Goal: Browse casually

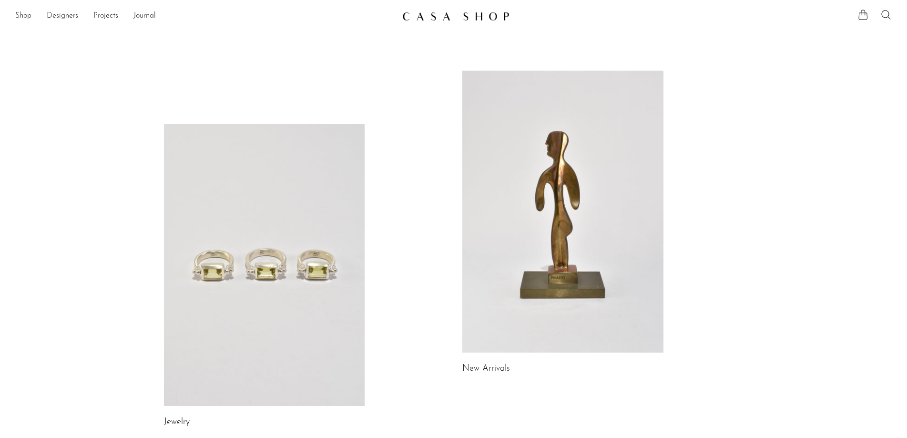
scroll to position [143, 0]
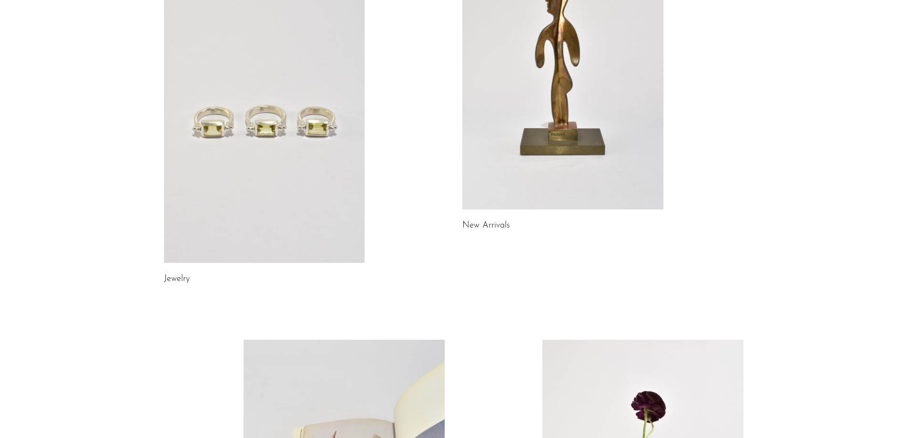
click at [479, 222] on link "New Arrivals" at bounding box center [486, 225] width 48 height 9
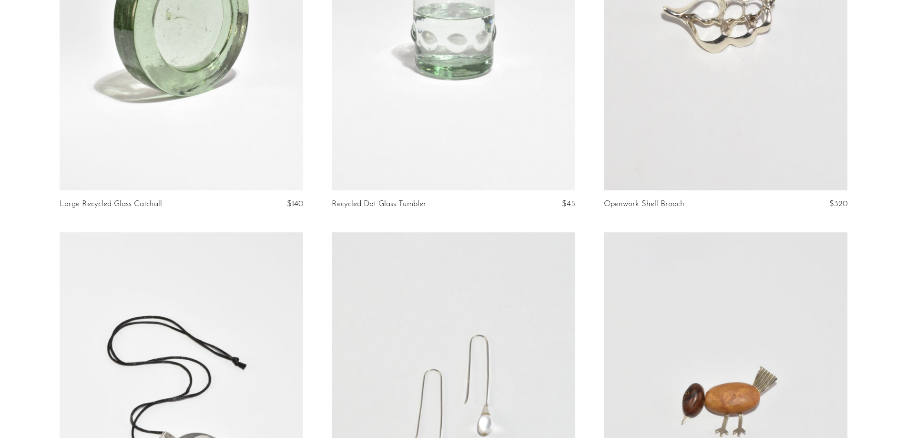
scroll to position [95, 0]
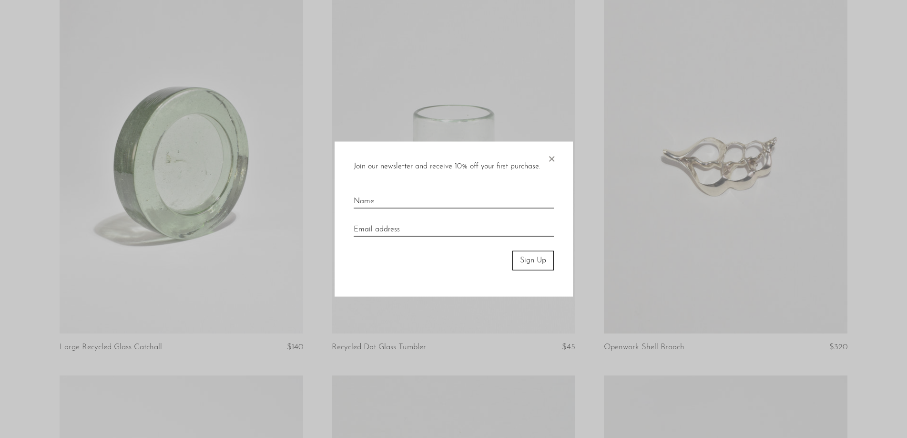
click at [551, 158] on span "×" at bounding box center [552, 157] width 10 height 31
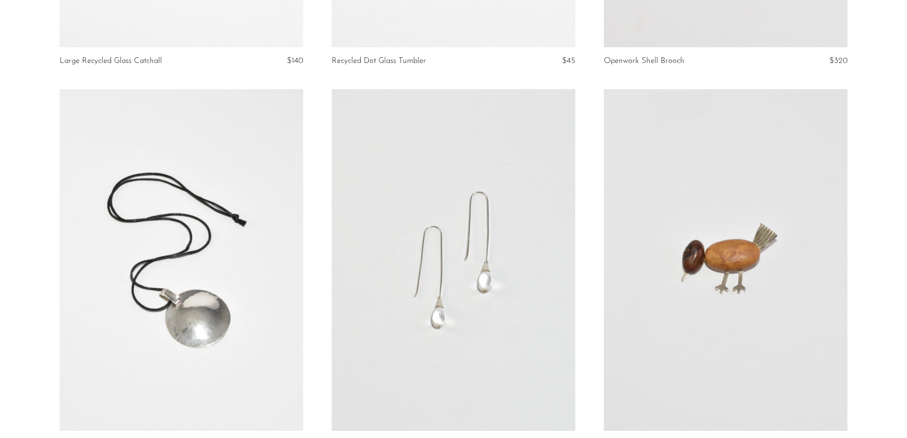
scroll to position [477, 0]
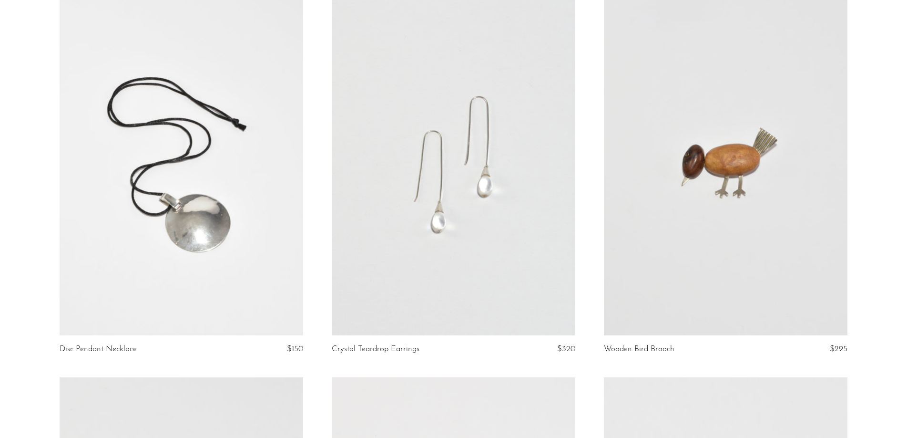
click at [150, 193] on link at bounding box center [182, 164] width 244 height 341
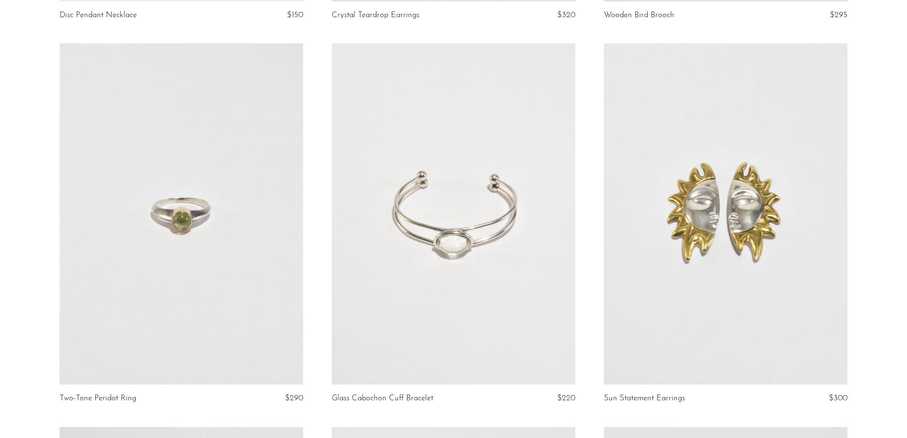
click at [218, 248] on link at bounding box center [182, 213] width 244 height 341
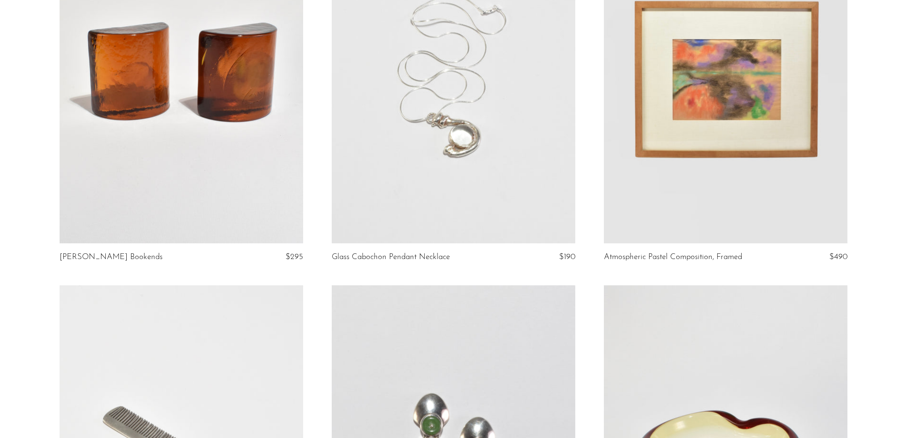
scroll to position [1382, 0]
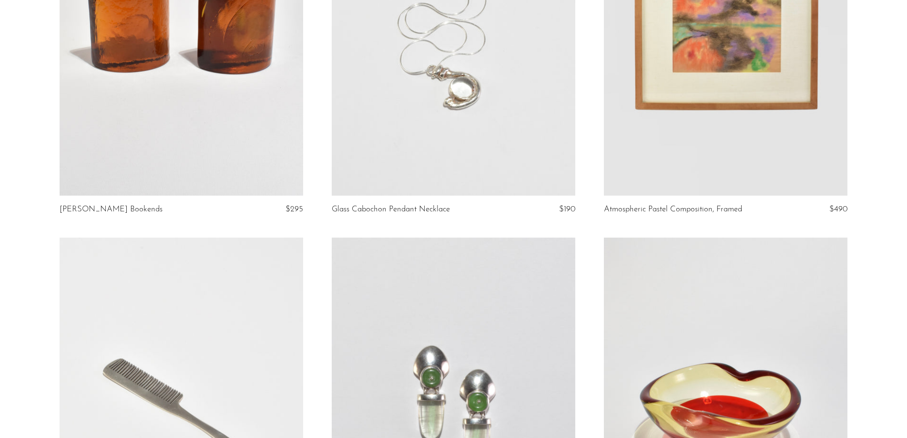
click at [460, 153] on link at bounding box center [454, 25] width 244 height 341
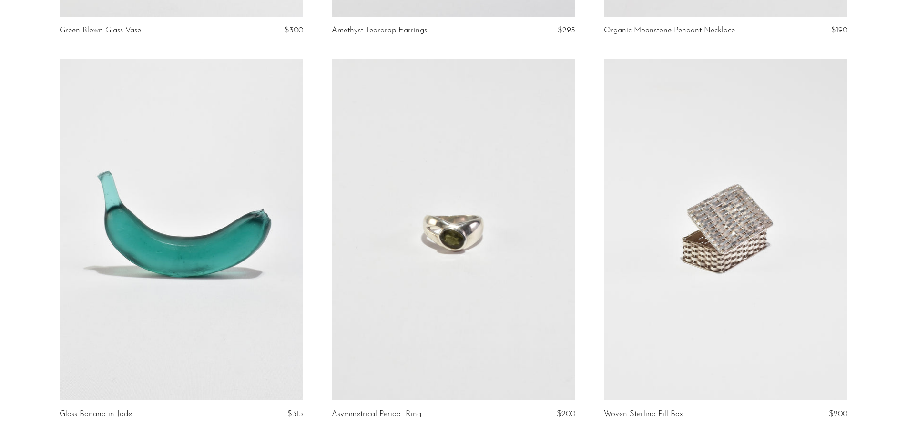
scroll to position [4338, 0]
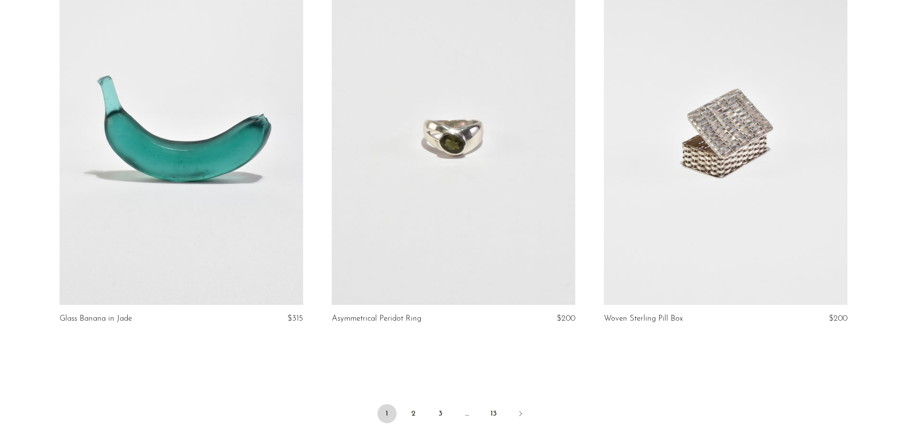
click at [695, 166] on link at bounding box center [726, 134] width 244 height 341
click at [415, 419] on link "2" at bounding box center [413, 413] width 19 height 19
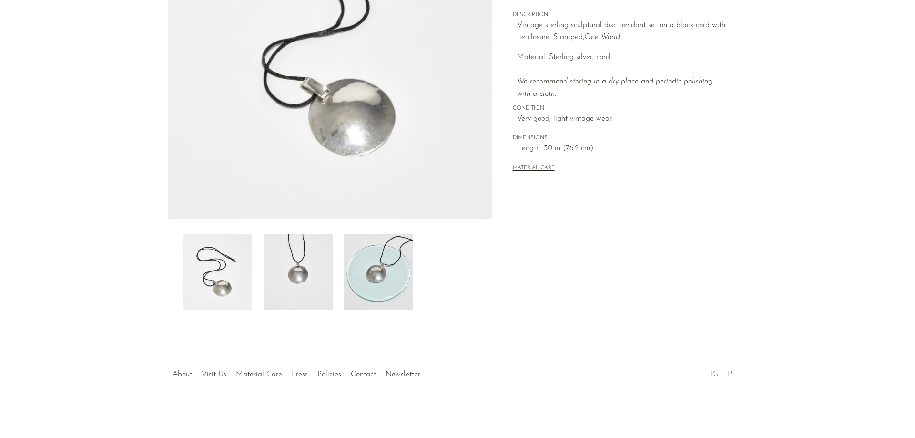
scroll to position [40, 0]
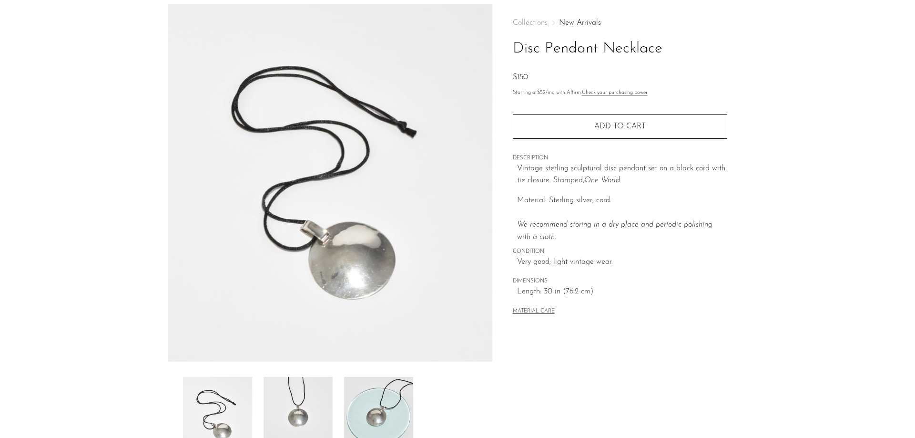
click at [308, 397] on img at bounding box center [298, 415] width 69 height 76
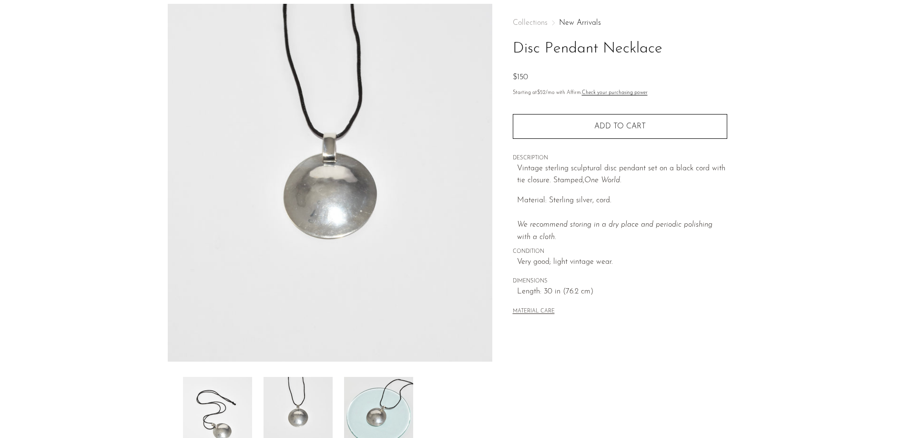
click at [372, 409] on img at bounding box center [378, 415] width 69 height 76
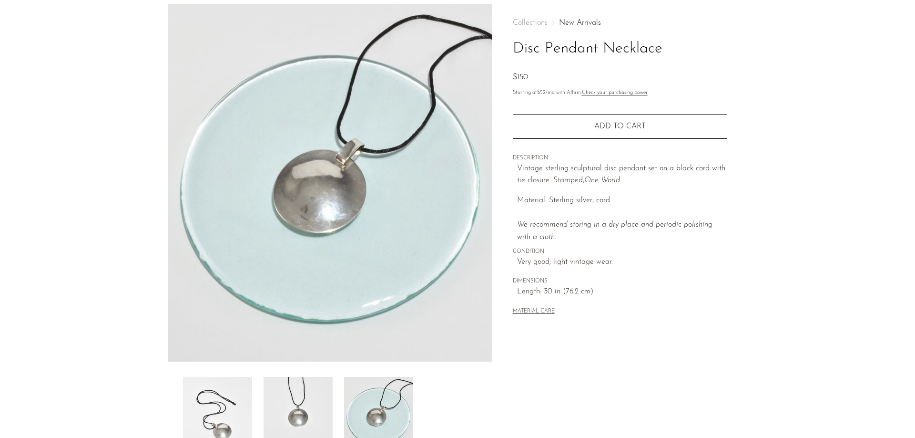
click at [213, 400] on img at bounding box center [217, 415] width 69 height 76
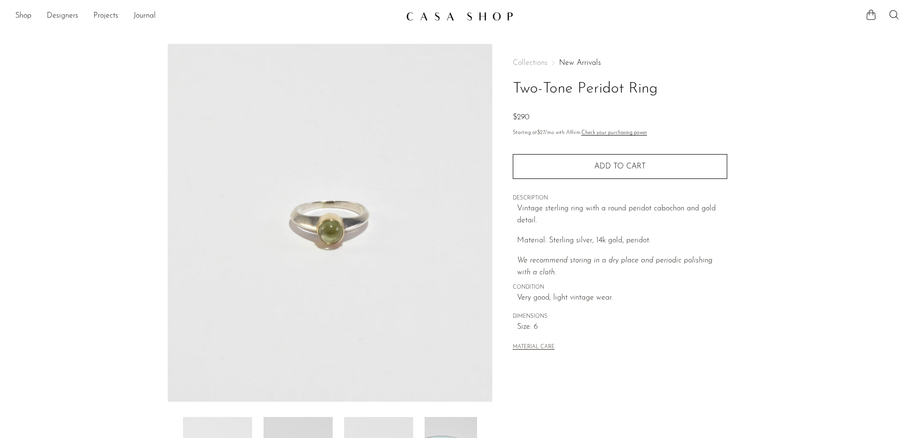
scroll to position [183, 0]
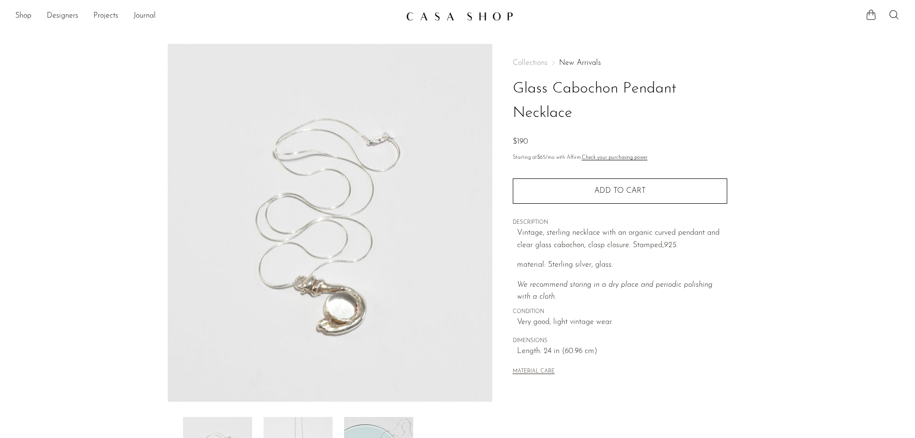
scroll to position [183, 0]
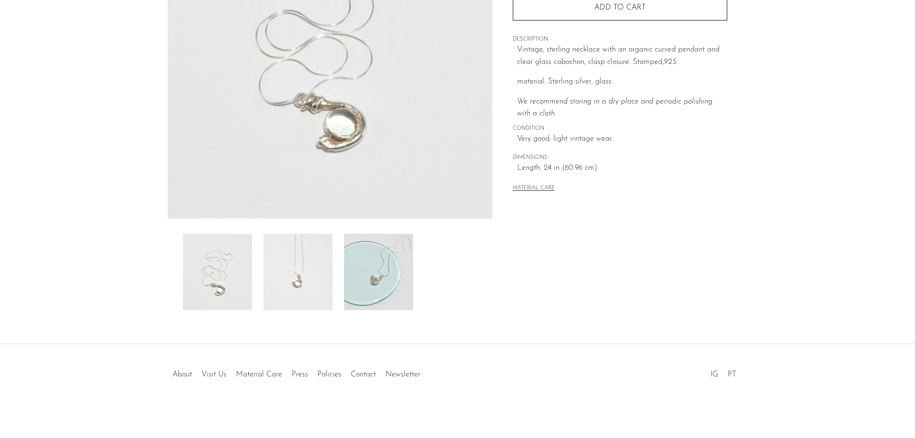
click at [323, 273] on img at bounding box center [298, 272] width 69 height 76
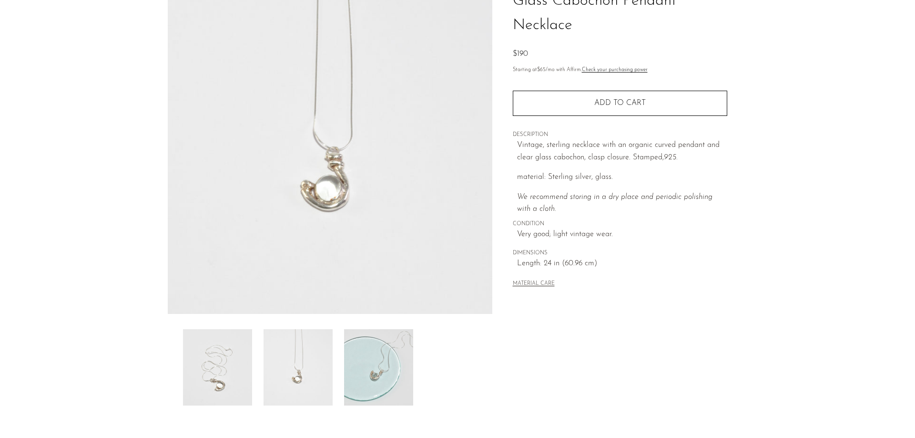
scroll to position [0, 0]
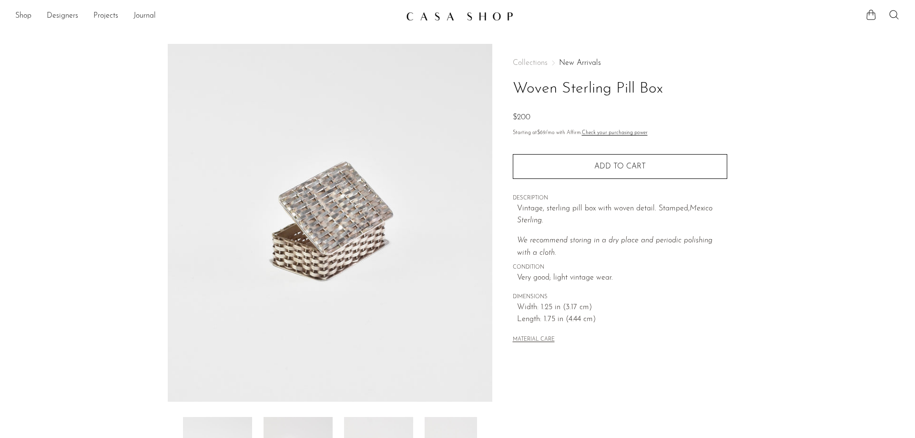
scroll to position [183, 0]
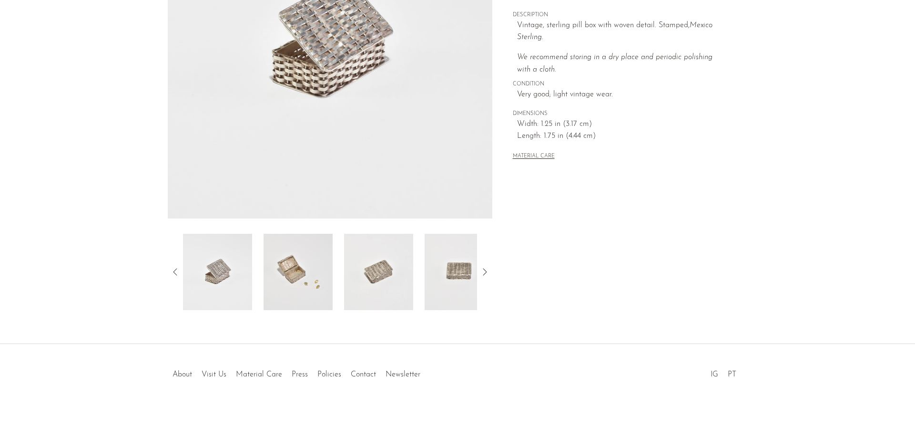
click at [378, 271] on img at bounding box center [378, 272] width 69 height 76
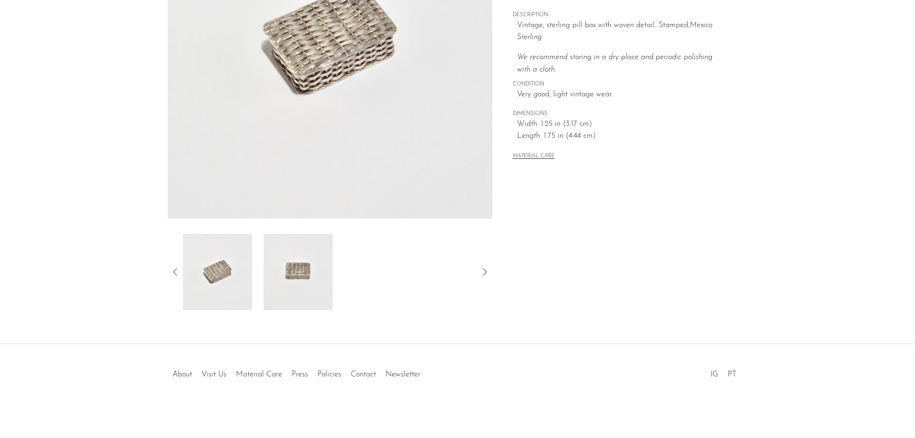
scroll to position [40, 0]
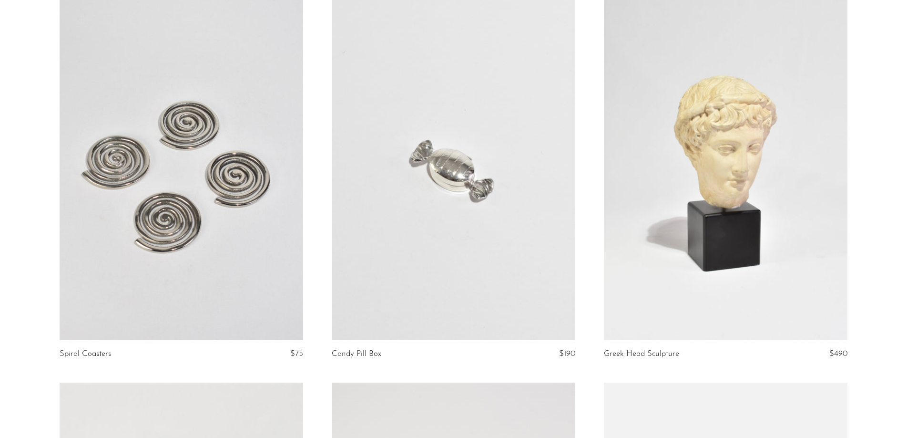
scroll to position [1668, 0]
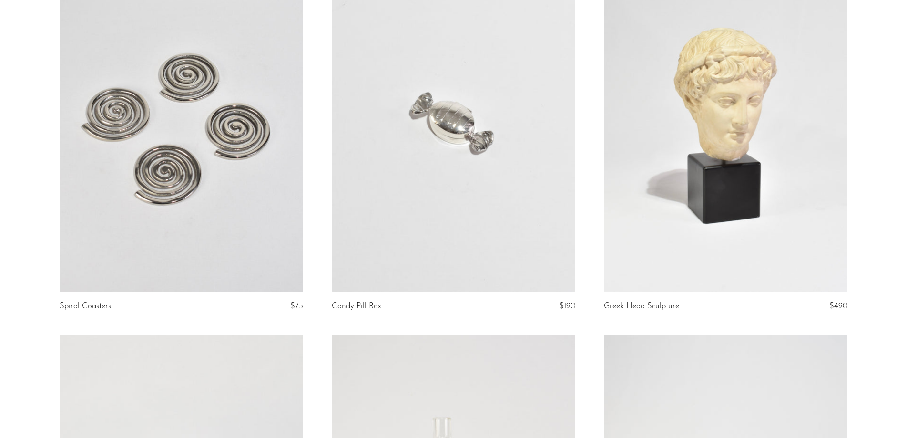
click at [198, 172] on link at bounding box center [182, 121] width 244 height 341
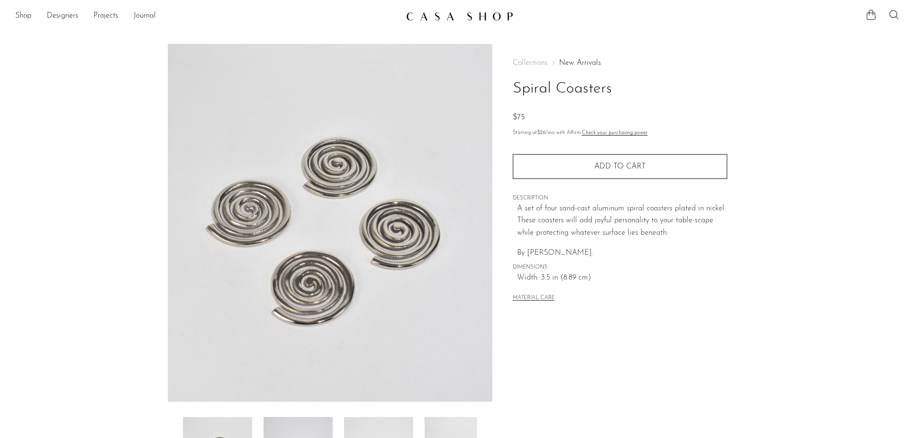
scroll to position [183, 0]
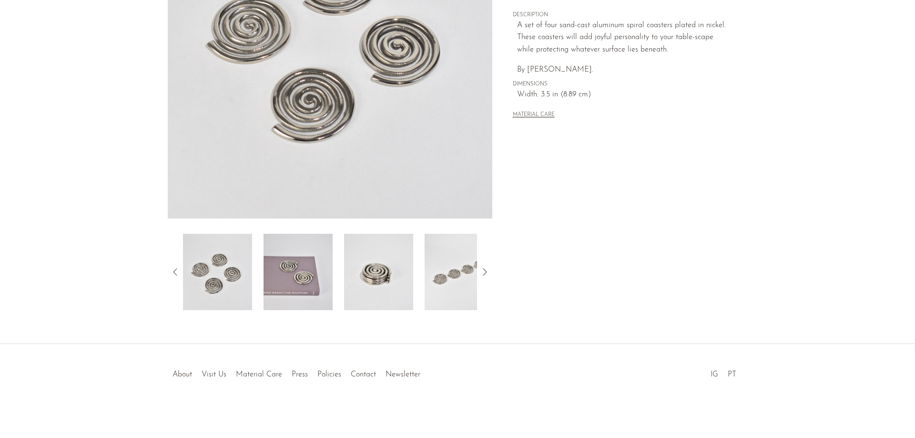
click at [406, 281] on img at bounding box center [378, 272] width 69 height 76
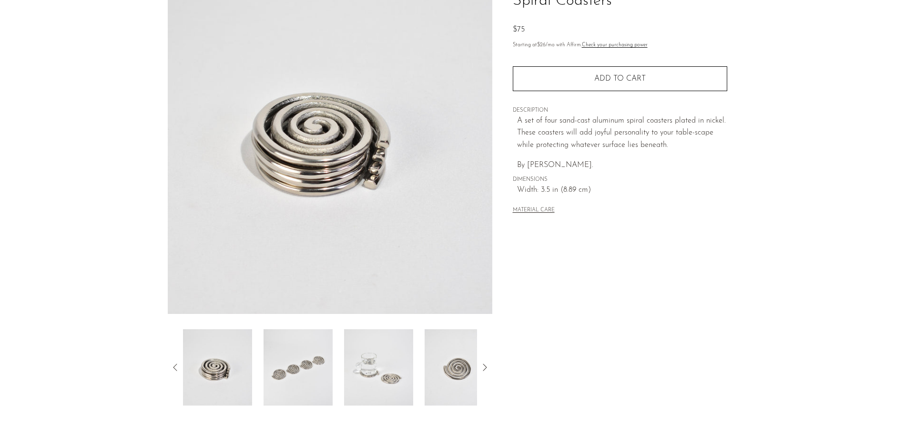
scroll to position [40, 0]
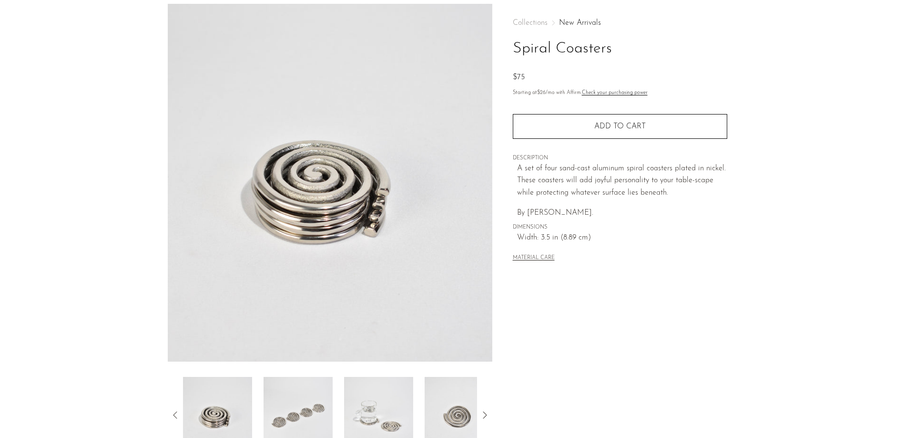
click at [378, 412] on img at bounding box center [378, 415] width 69 height 76
